Goal: Task Accomplishment & Management: Use online tool/utility

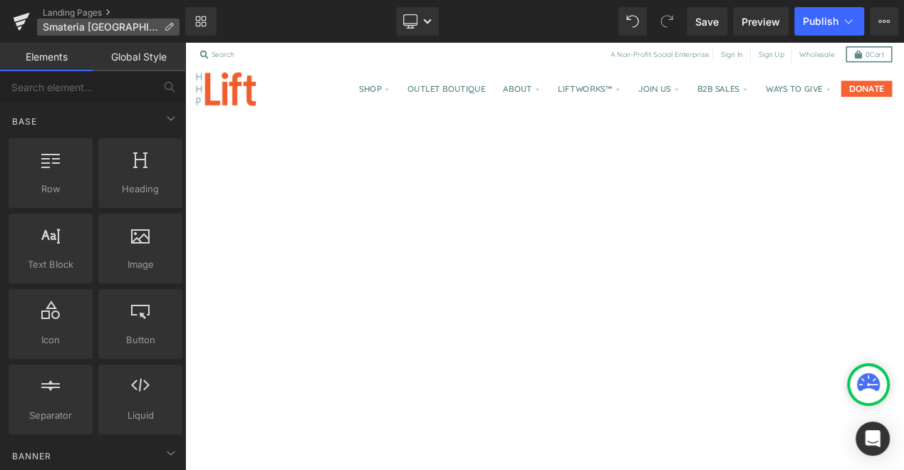
click at [88, 32] on span "Smateria [GEOGRAPHIC_DATA]" at bounding box center [100, 26] width 115 height 11
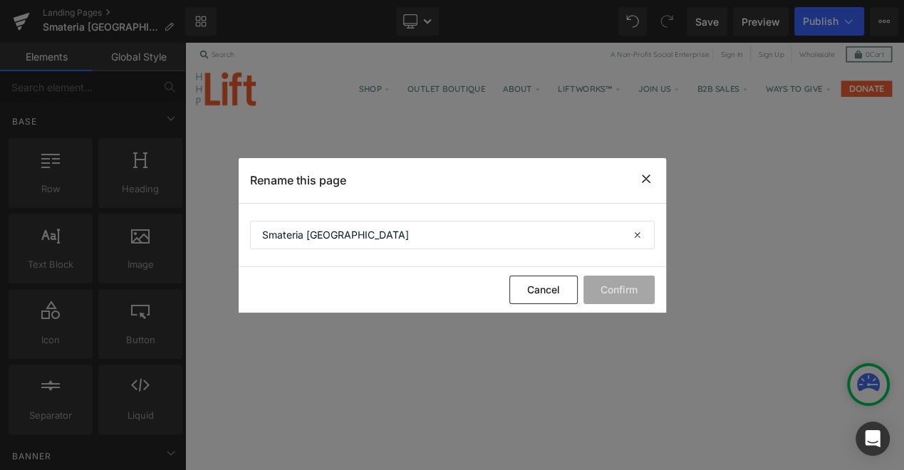
click at [647, 175] on icon at bounding box center [645, 179] width 17 height 18
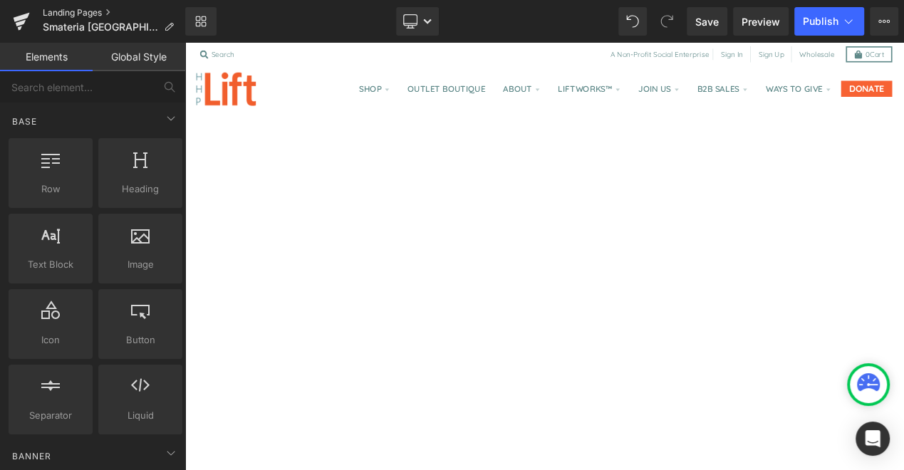
click at [90, 16] on link "Landing Pages" at bounding box center [114, 12] width 142 height 11
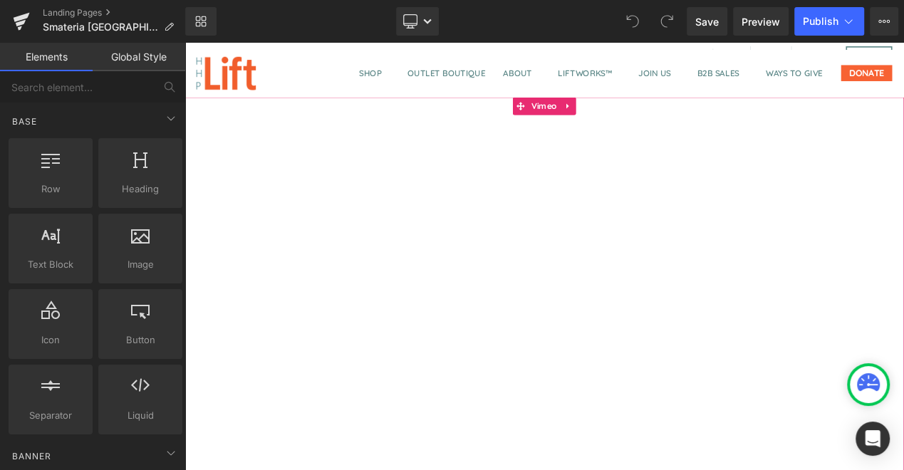
scroll to position [20, 0]
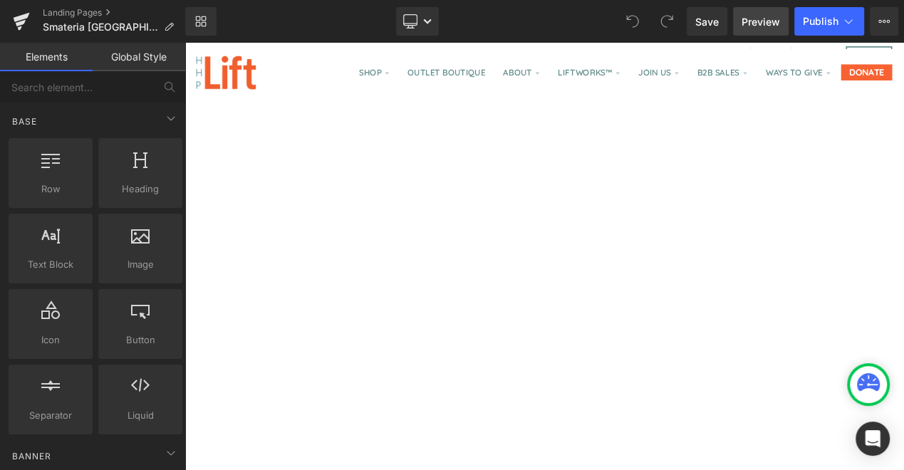
click at [763, 22] on span "Preview" at bounding box center [760, 21] width 38 height 15
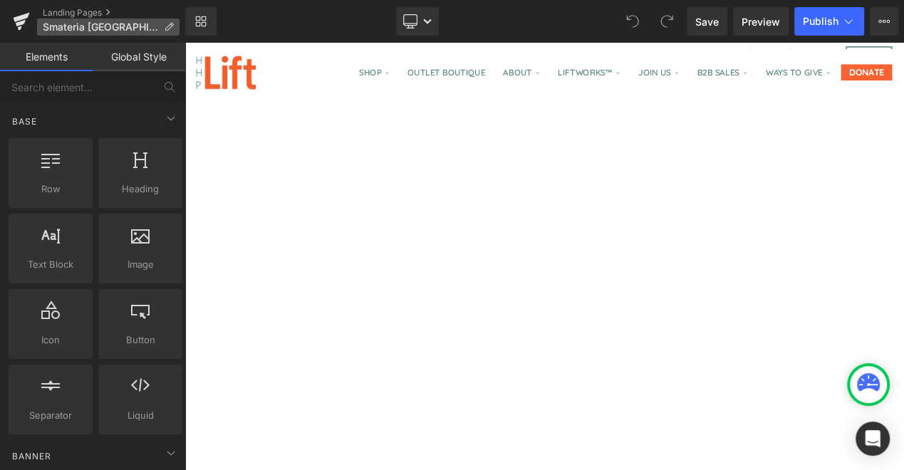
click at [88, 26] on span "Smateria [GEOGRAPHIC_DATA]" at bounding box center [100, 26] width 115 height 11
